Goal: Check status: Check status

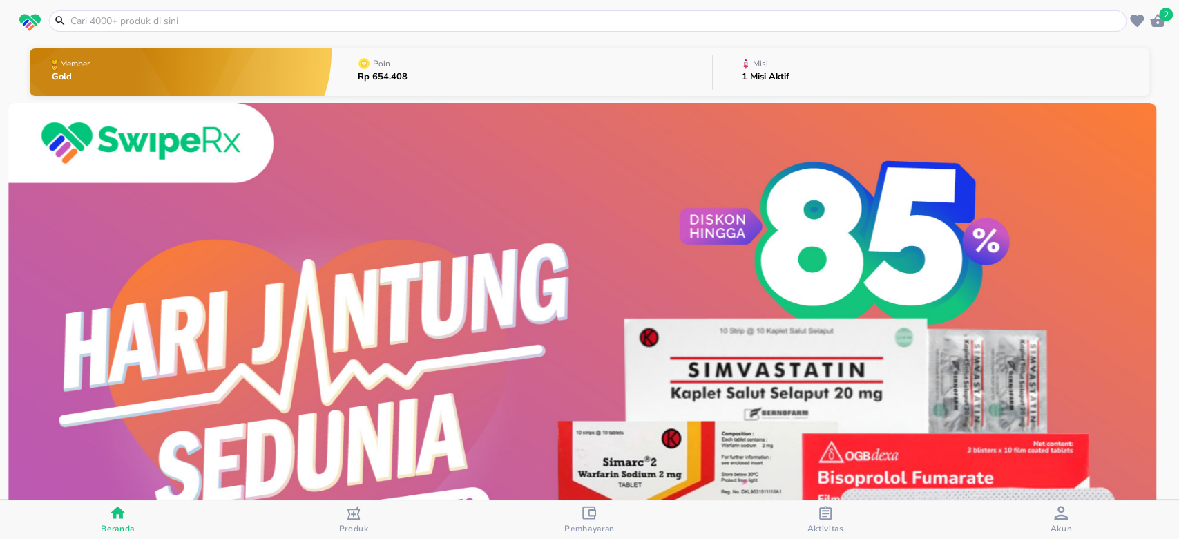
click at [1069, 511] on div "Akun" at bounding box center [1060, 519] width 22 height 28
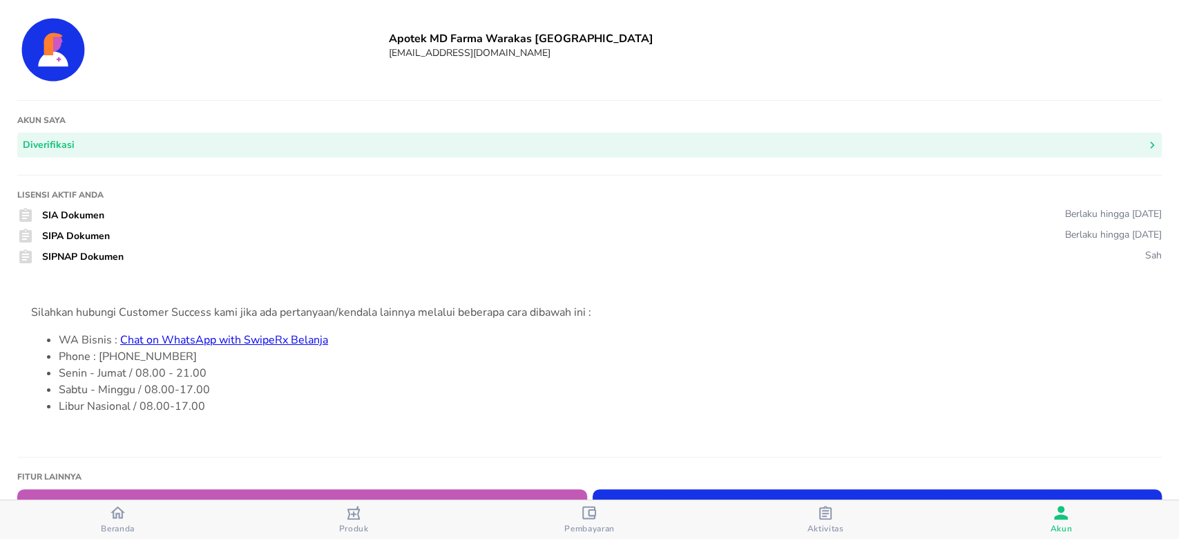
click at [119, 525] on span "Beranda" at bounding box center [118, 528] width 34 height 11
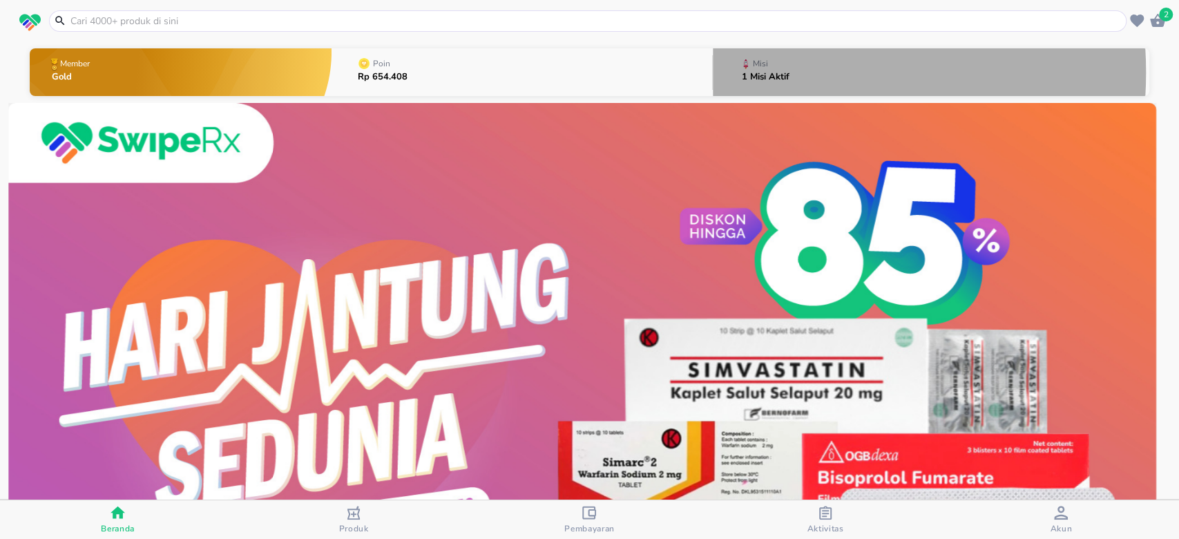
click at [766, 72] on p "1 Misi Aktif" at bounding box center [765, 76] width 48 height 9
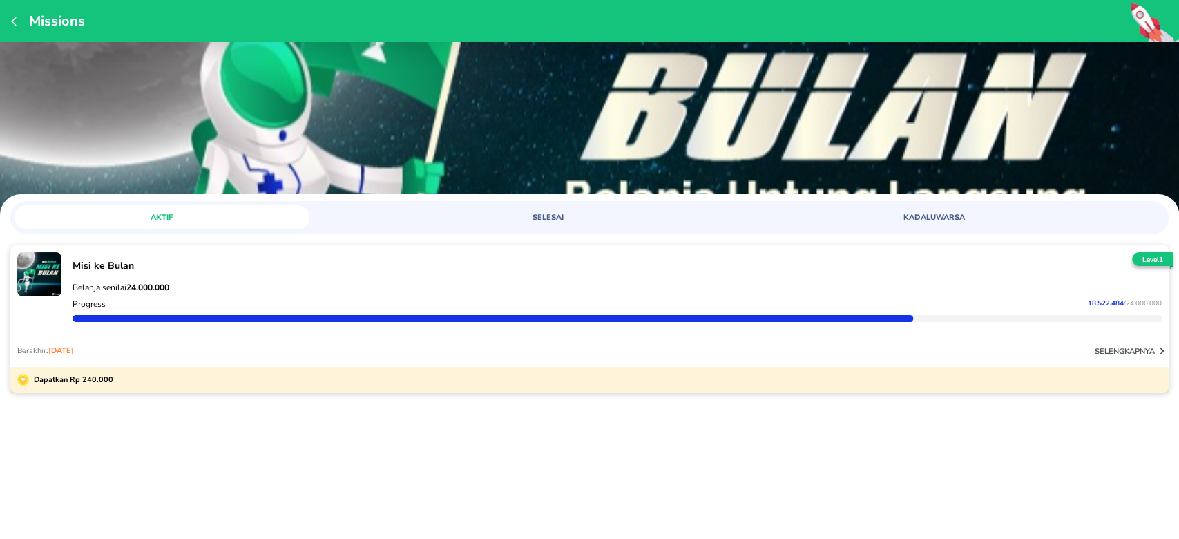
click at [650, 300] on div "Progress 18.522.484 / 24.000.000" at bounding box center [617, 303] width 1094 height 17
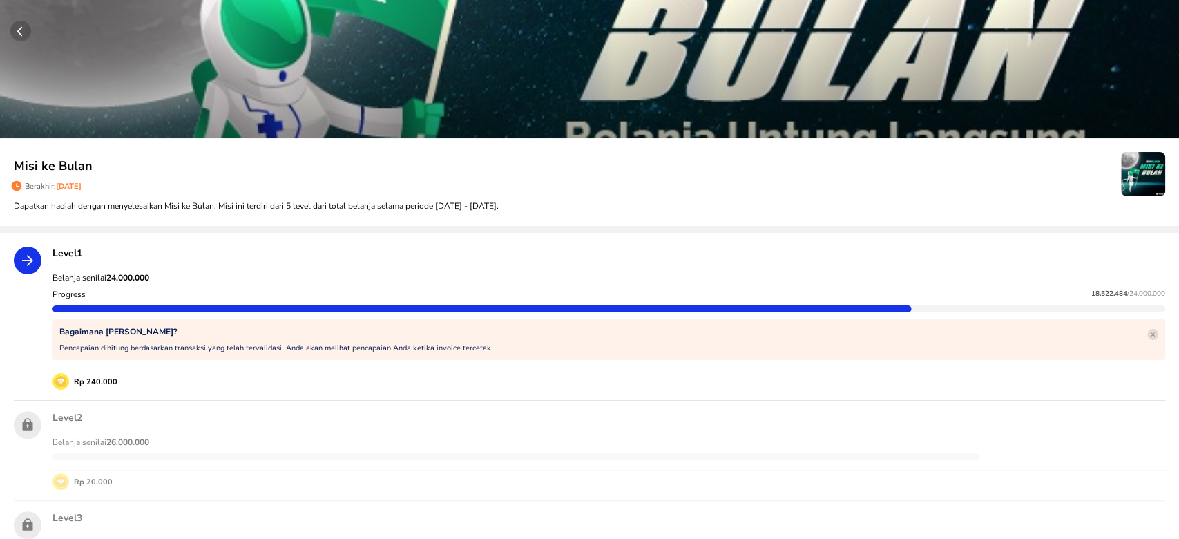
click at [1091, 293] on span "18.522.484" at bounding box center [1109, 294] width 36 height 10
copy p "18.522.484"
